Goal: Find specific page/section: Find specific page/section

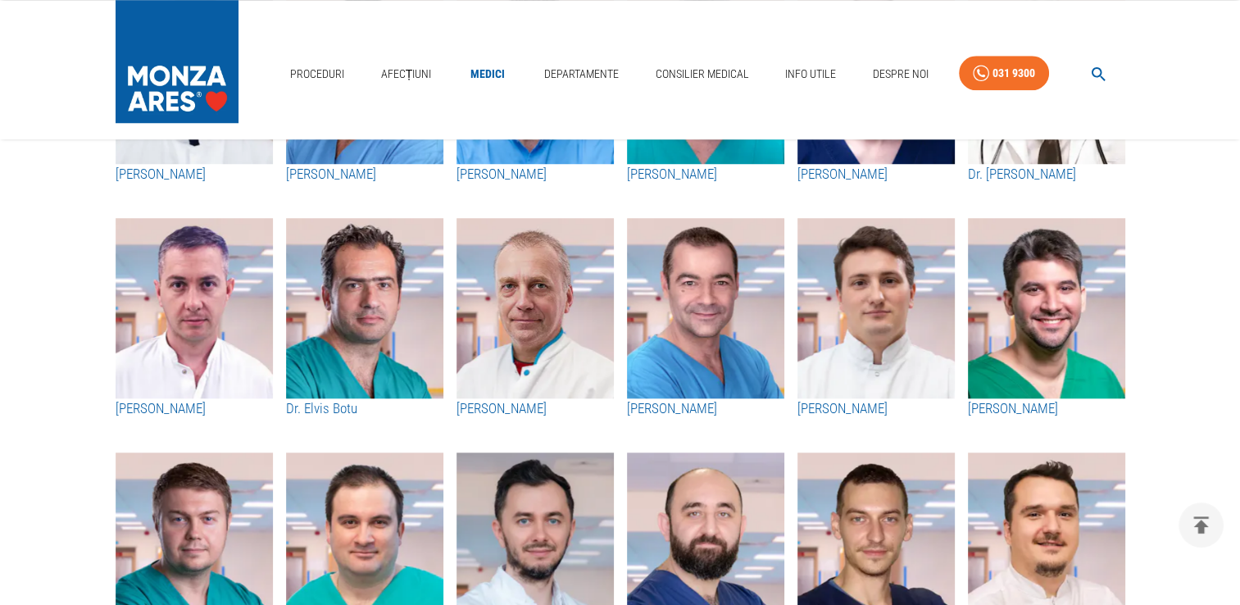
click at [1093, 73] on icon "button" at bounding box center [1098, 74] width 19 height 19
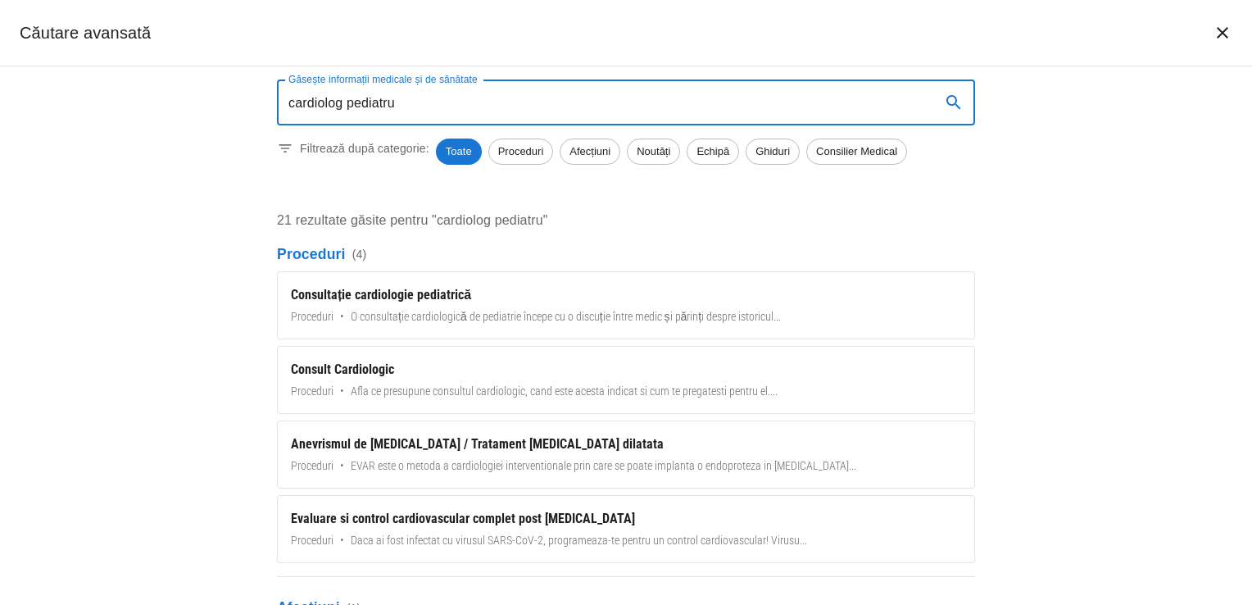
type input "cardiolog pediatru"
click at [461, 151] on span "Toate" at bounding box center [459, 151] width 46 height 16
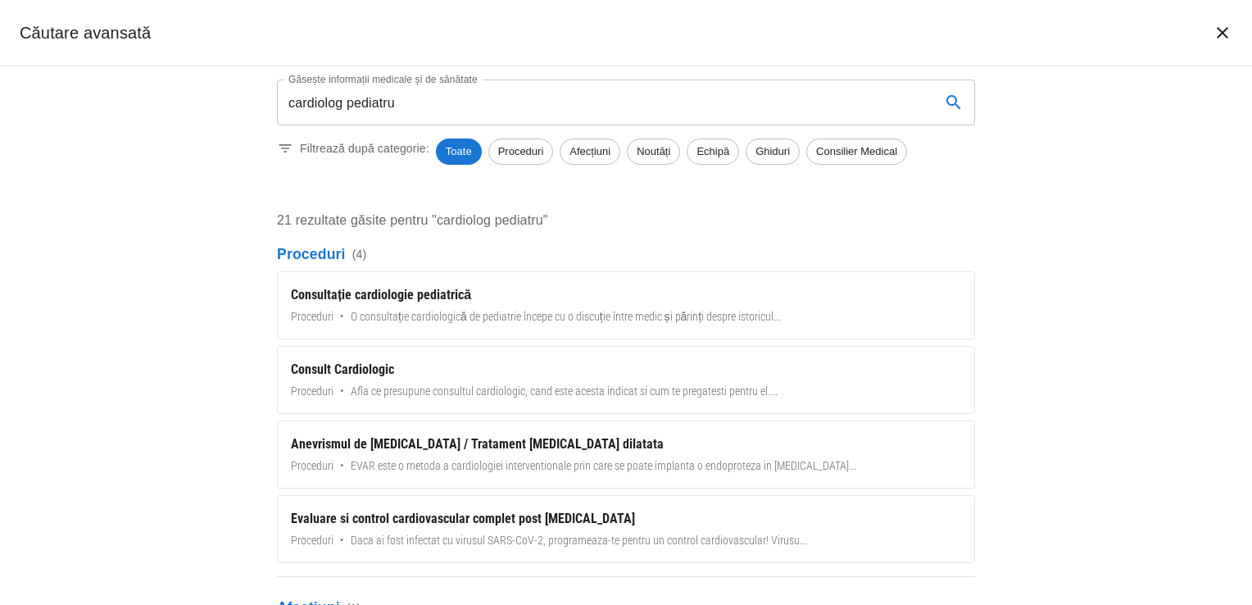
scroll to position [129, 0]
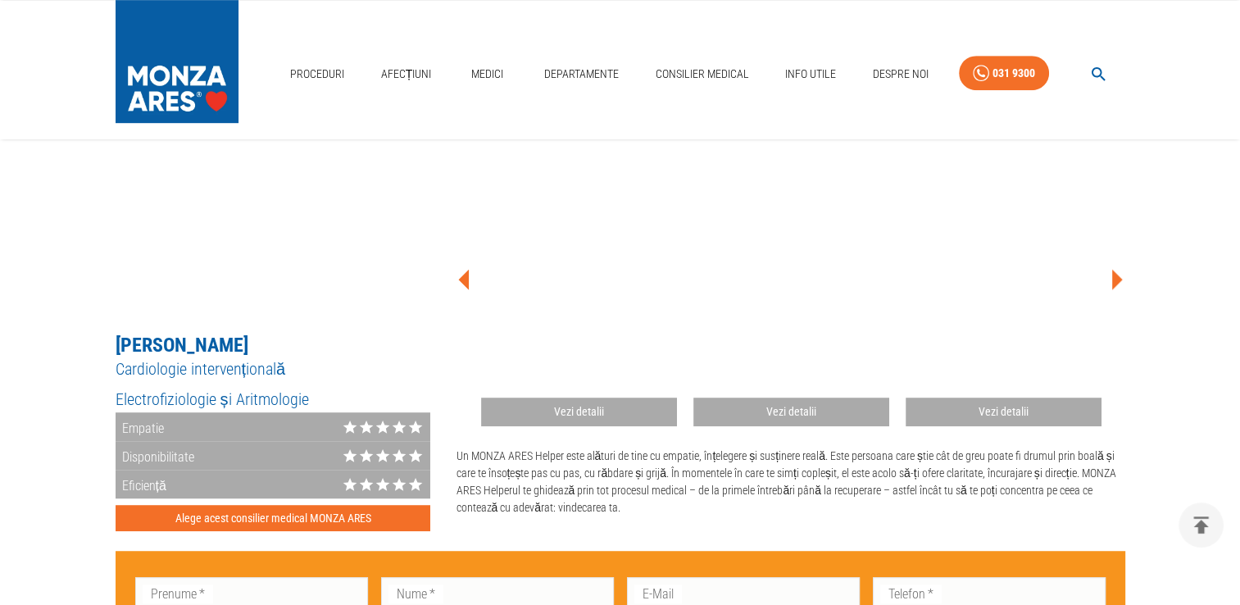
scroll to position [822, 0]
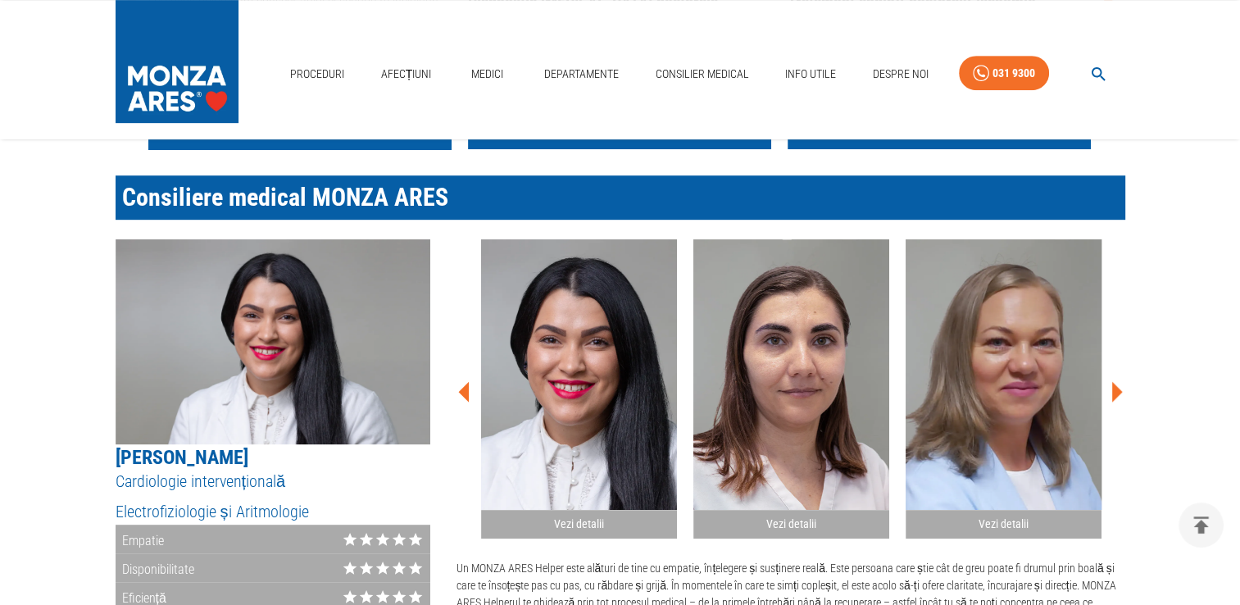
click at [1118, 394] on icon at bounding box center [1117, 392] width 11 height 20
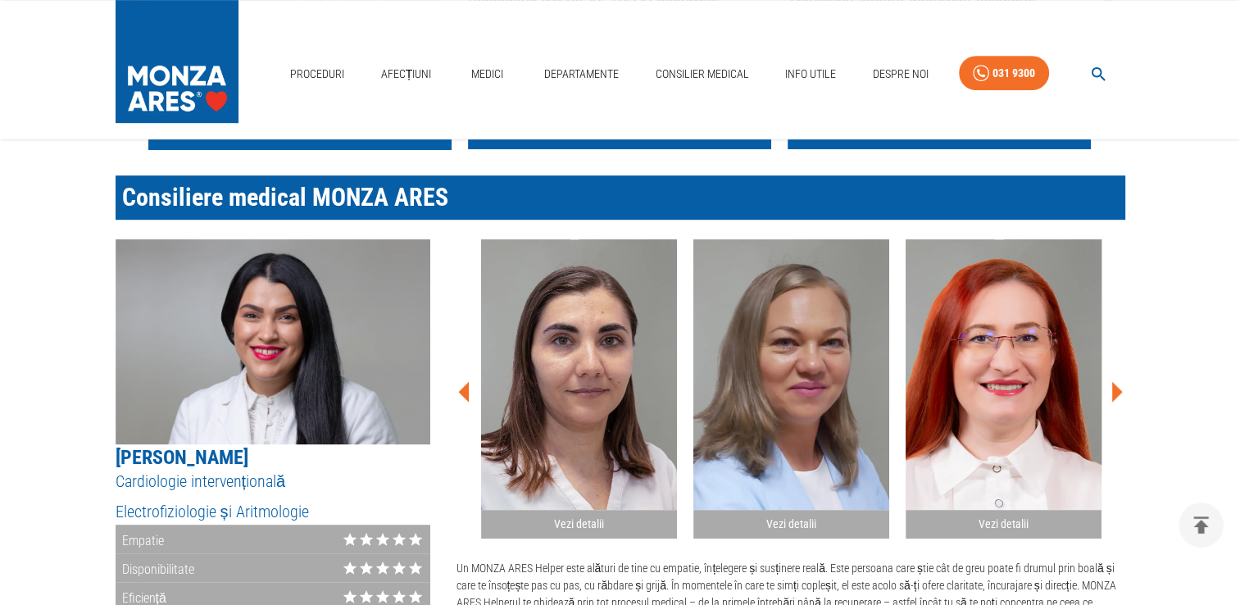
click at [1118, 394] on icon at bounding box center [1117, 392] width 11 height 20
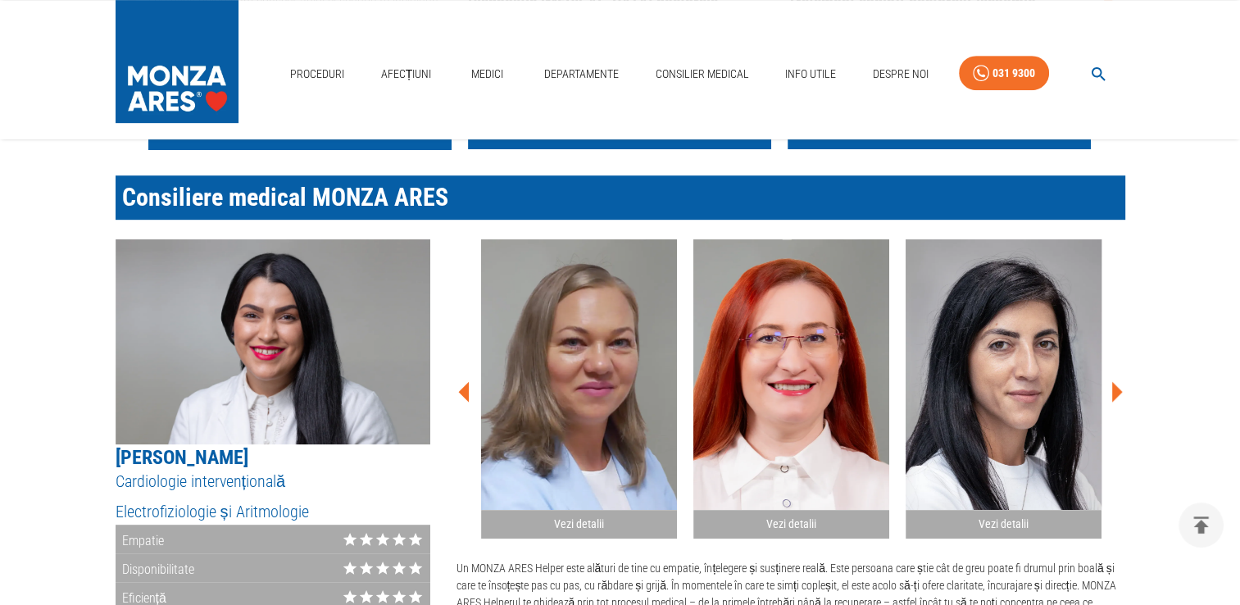
click at [1118, 394] on icon at bounding box center [1117, 392] width 11 height 20
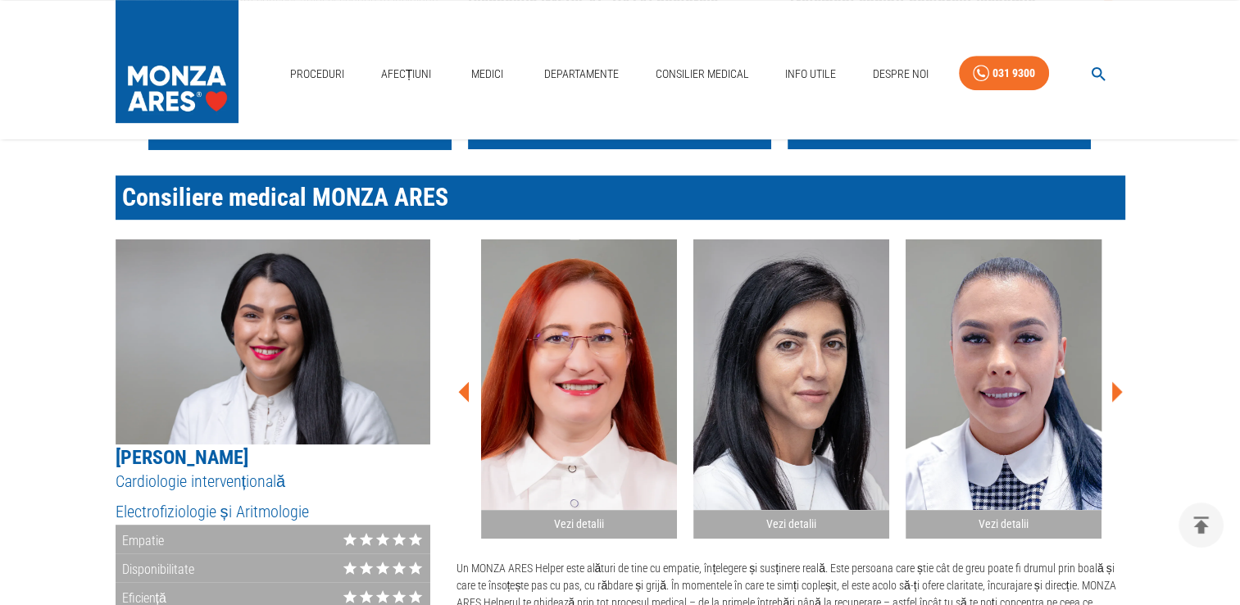
click at [1118, 394] on icon at bounding box center [1117, 392] width 11 height 20
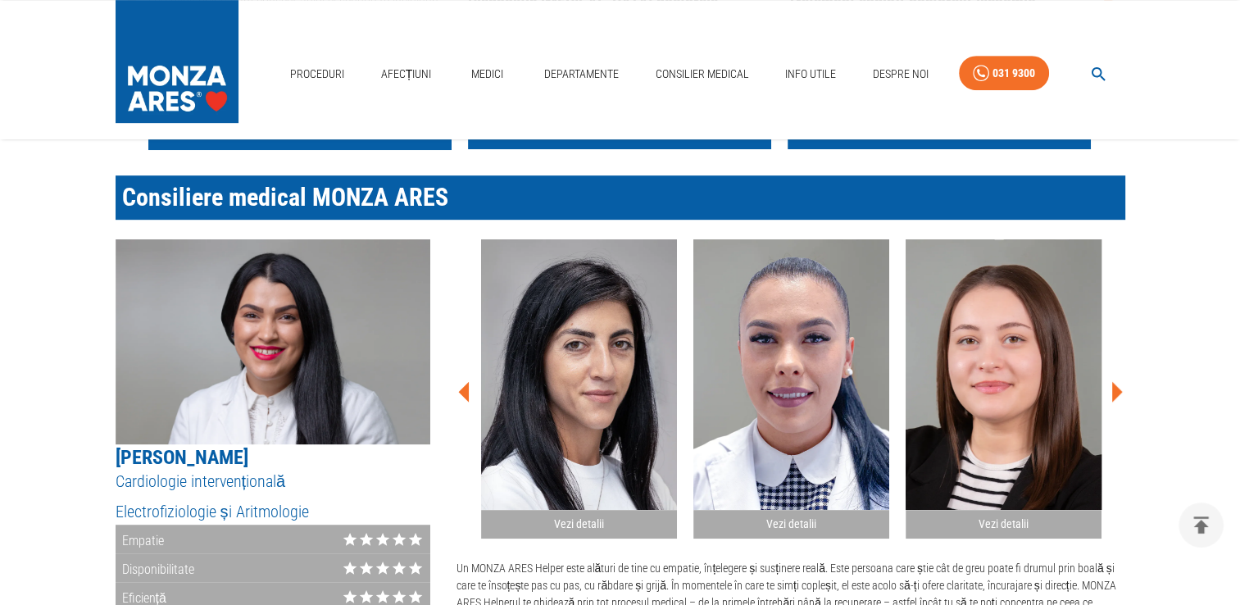
click at [1118, 394] on icon at bounding box center [1117, 392] width 11 height 20
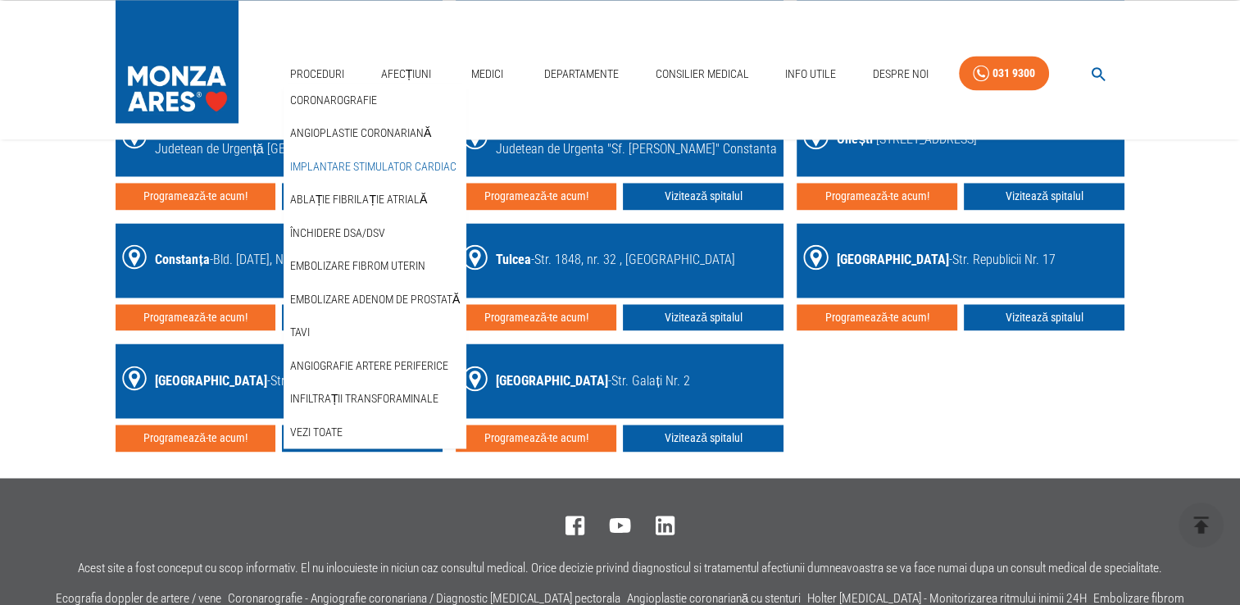
scroll to position [2578, 0]
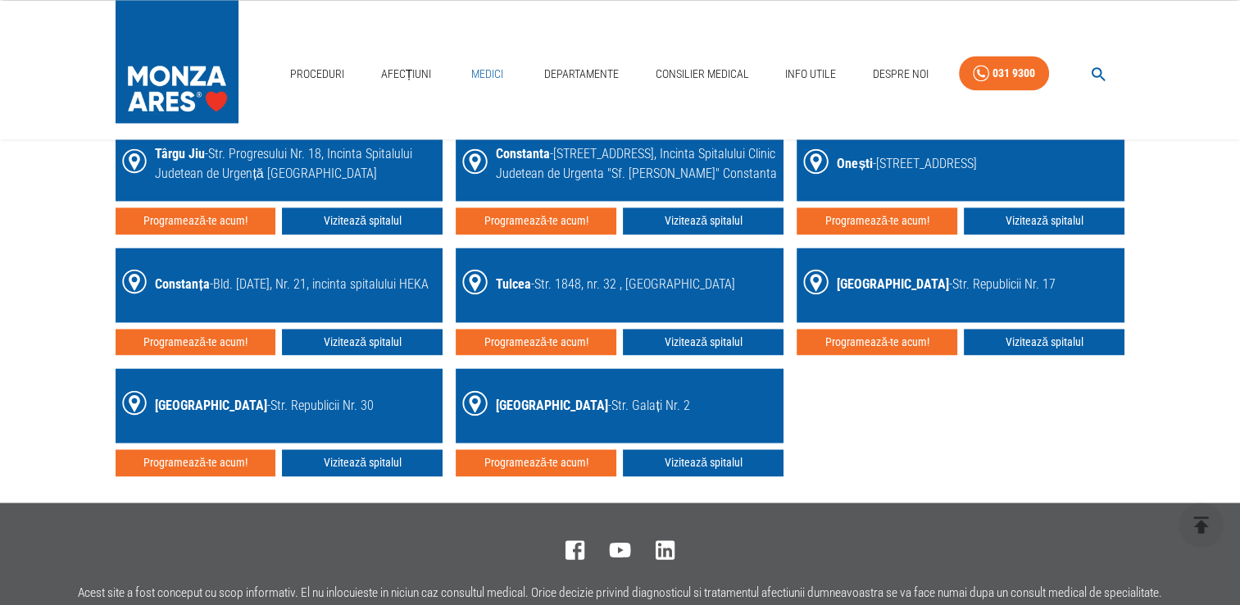
click at [482, 70] on link "Medici" at bounding box center [487, 74] width 52 height 34
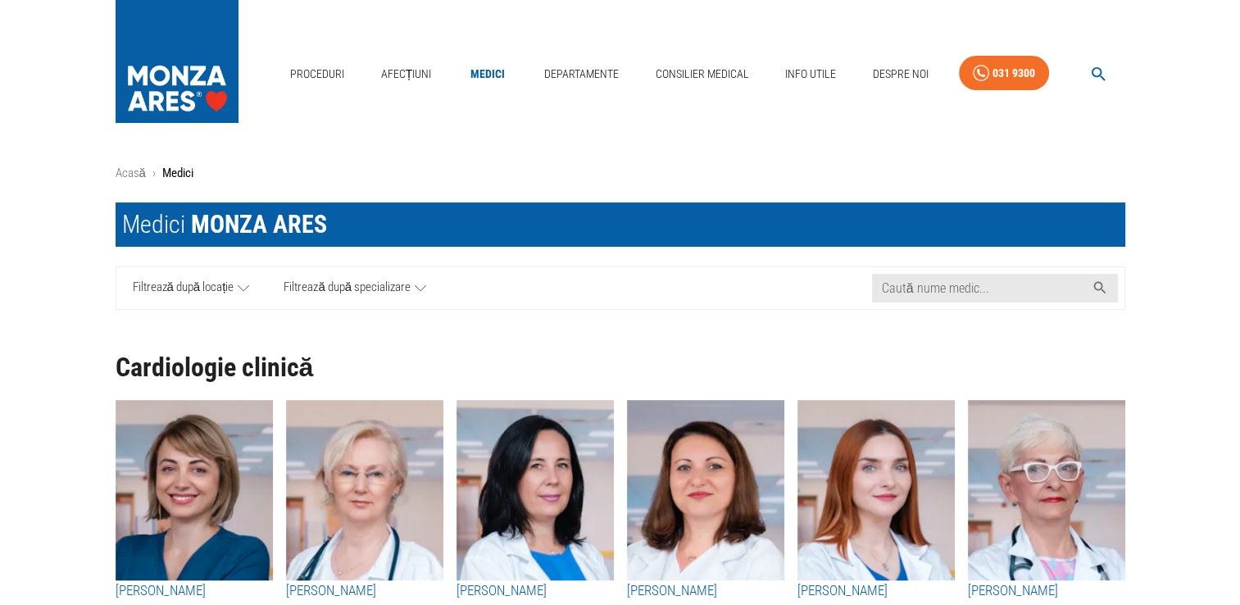
click at [425, 284] on icon at bounding box center [420, 287] width 11 height 6
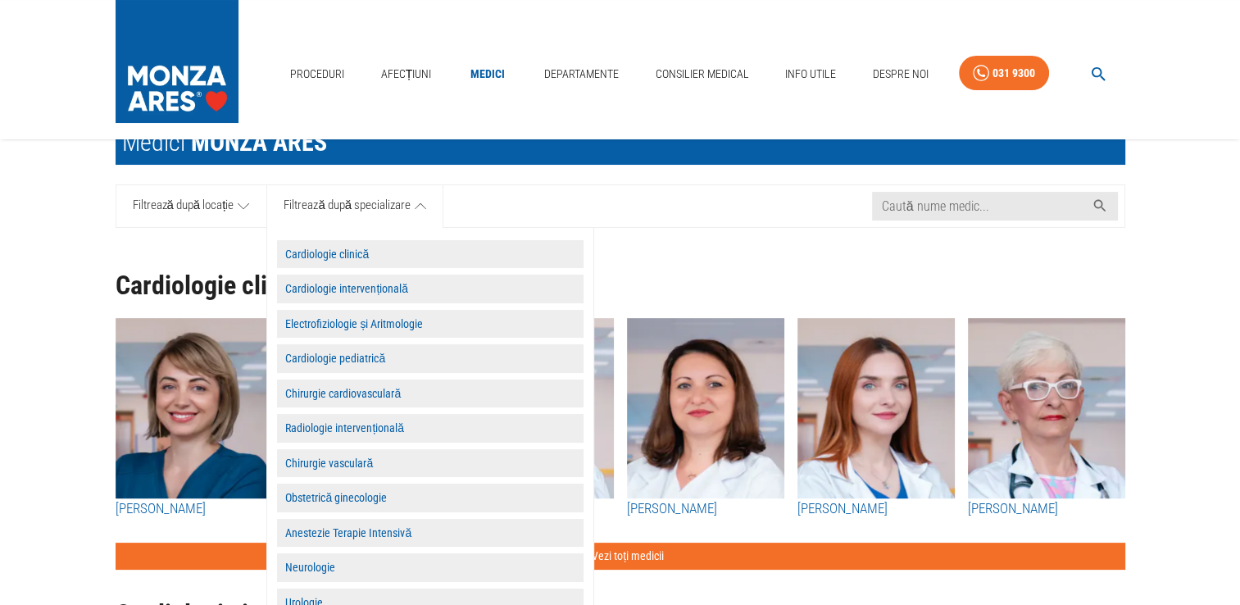
scroll to position [164, 0]
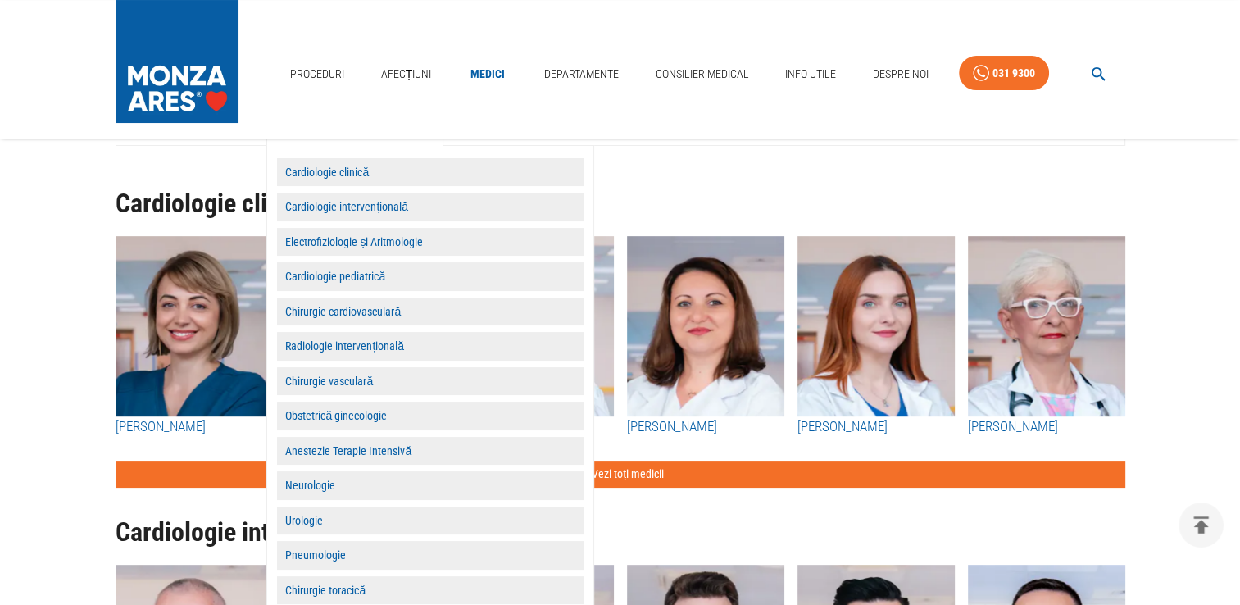
click at [352, 274] on button "Cardiologie pediatrică" at bounding box center [430, 276] width 306 height 29
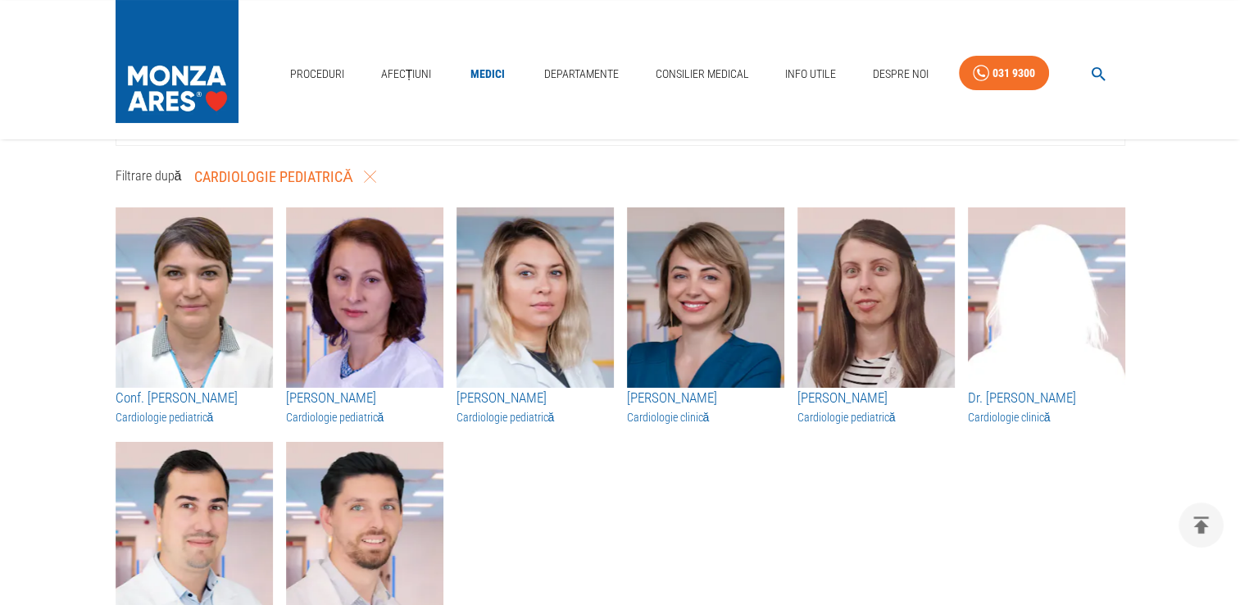
scroll to position [246, 0]
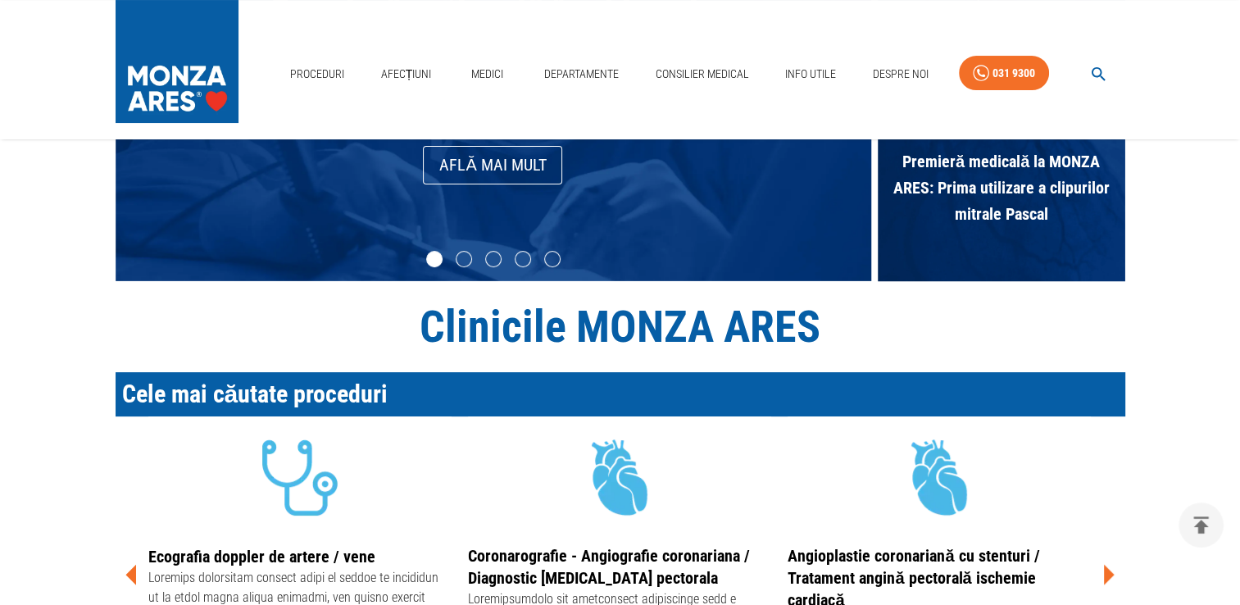
scroll to position [2578, 0]
